Goal: Task Accomplishment & Management: Complete application form

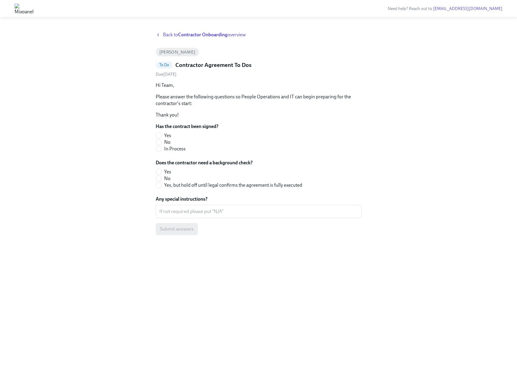
drag, startPoint x: 158, startPoint y: 148, endPoint x: 176, endPoint y: 138, distance: 20.7
click at [239, 136] on div "Has the contract been signed? Yes No In Process" at bounding box center [259, 137] width 206 height 29
click at [157, 135] on input "Yes" at bounding box center [158, 135] width 5 height 5
radio input "true"
click at [255, 148] on div "Has the contract been signed? Yes No In Process" at bounding box center [259, 137] width 206 height 29
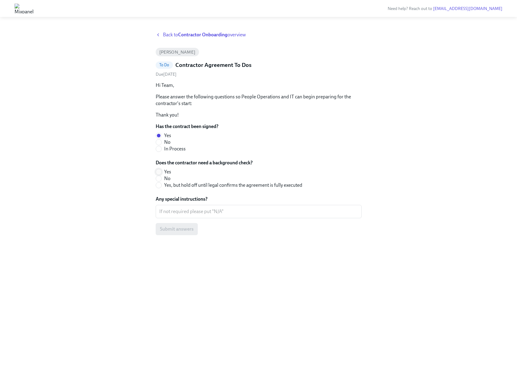
click at [160, 172] on input "Yes" at bounding box center [158, 171] width 5 height 5
radio input "true"
click at [179, 210] on textarea "Any special instructions?" at bounding box center [258, 211] width 199 height 7
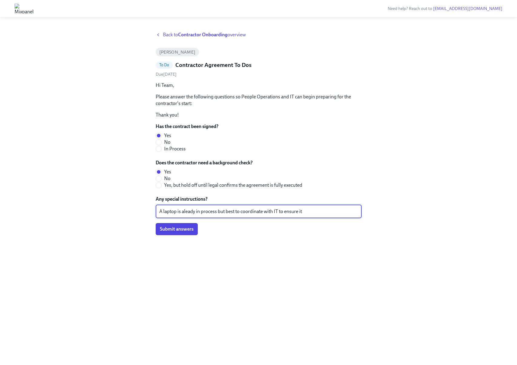
click at [183, 211] on textarea "A laptop is aleady in process but best to coordinate with IT to ensure it" at bounding box center [258, 211] width 199 height 7
click at [185, 211] on textarea "A laptop is aleady in process but best to coordinate with IT to ensure it" at bounding box center [258, 211] width 199 height 7
click at [158, 211] on div "A laptop is already in process but best to coordinate with IT to ensure it x ​" at bounding box center [259, 211] width 206 height 13
click at [159, 211] on textarea "A laptop is already in process but best to coordinate with IT to ensure it" at bounding box center [258, 211] width 199 height 7
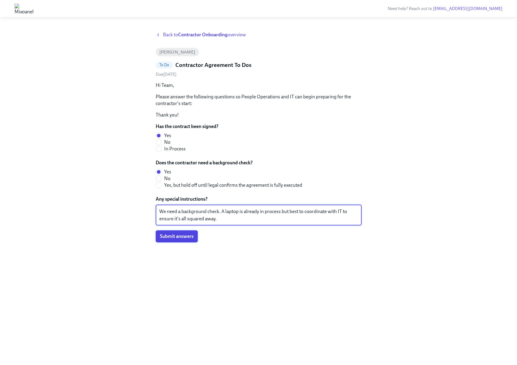
type textarea "We need a background check. A laptop is already in process but best to coordina…"
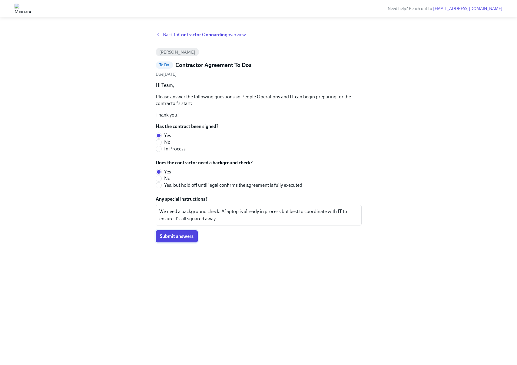
click at [180, 236] on span "Submit answers" at bounding box center [177, 236] width 34 height 6
